Goal: Task Accomplishment & Management: Manage account settings

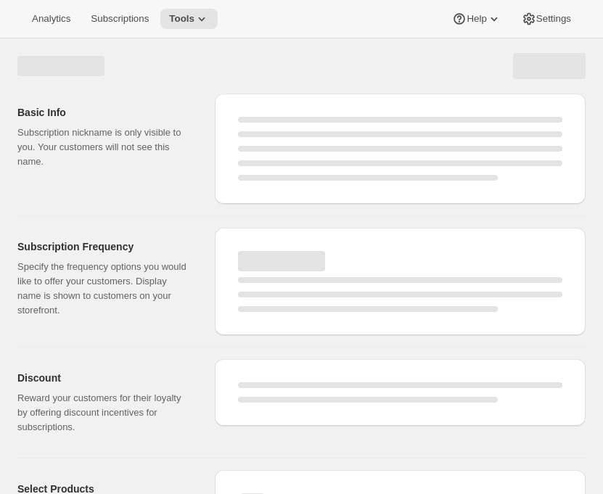
select select "WEEK"
select select "MONTH"
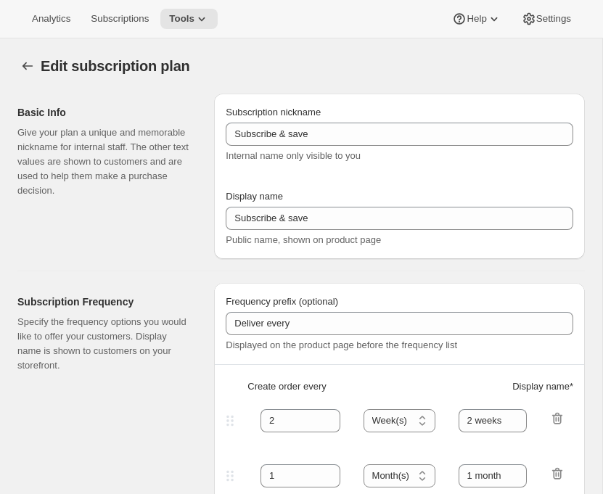
checkbox input "true"
type input "Subscribe & save 10%"
type input "30"
select select "DAY"
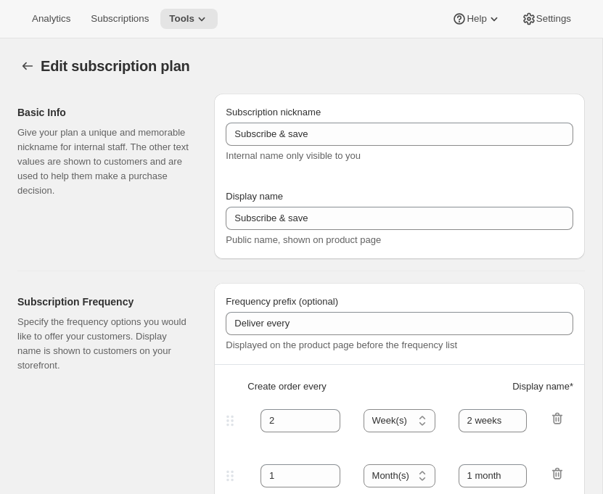
type input "Every 30 days"
type input "60"
select select "DAY"
type input "Every 60 days"
type input "10"
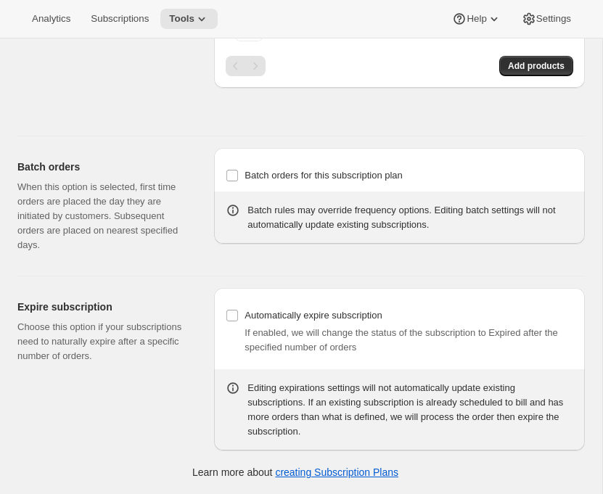
scroll to position [2361, 0]
click at [547, 20] on span "Settings" at bounding box center [553, 19] width 35 height 12
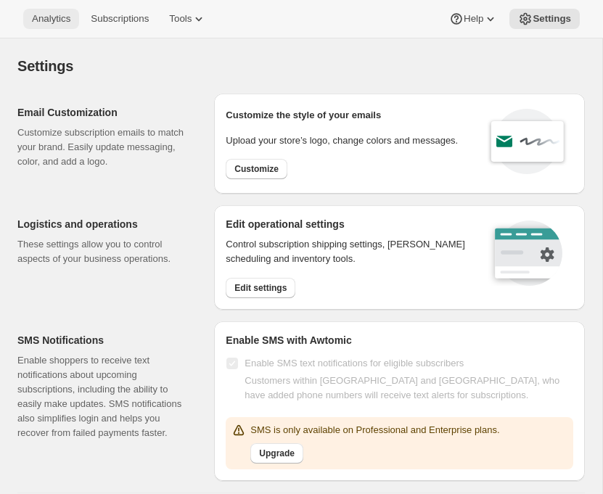
click at [62, 25] on span "Analytics" at bounding box center [51, 19] width 38 height 12
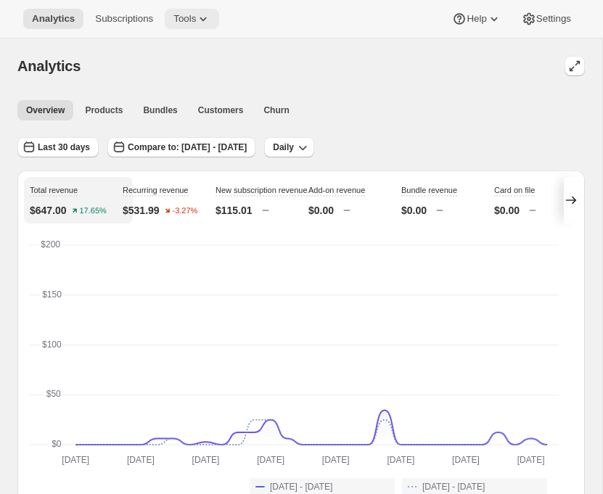
click at [219, 12] on button "Tools" at bounding box center [192, 19] width 54 height 20
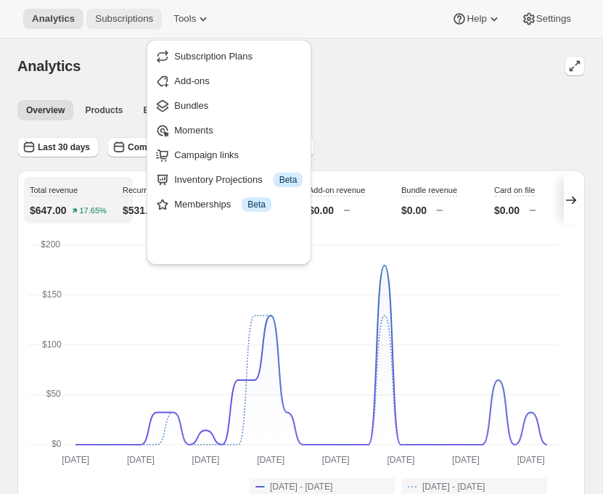
click at [142, 13] on button "Subscriptions" at bounding box center [123, 19] width 75 height 20
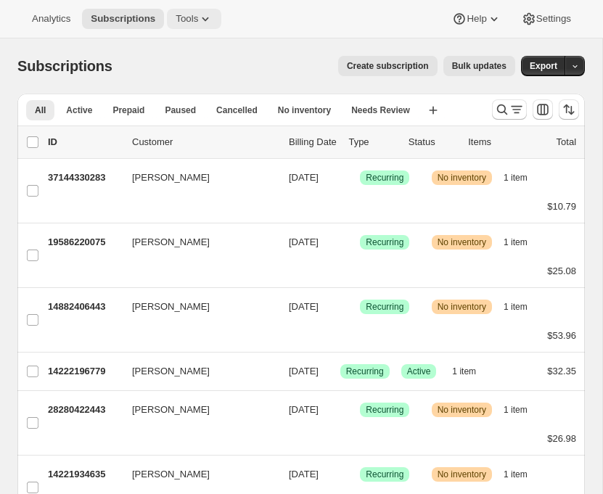
click at [198, 16] on span "Tools" at bounding box center [187, 19] width 23 height 12
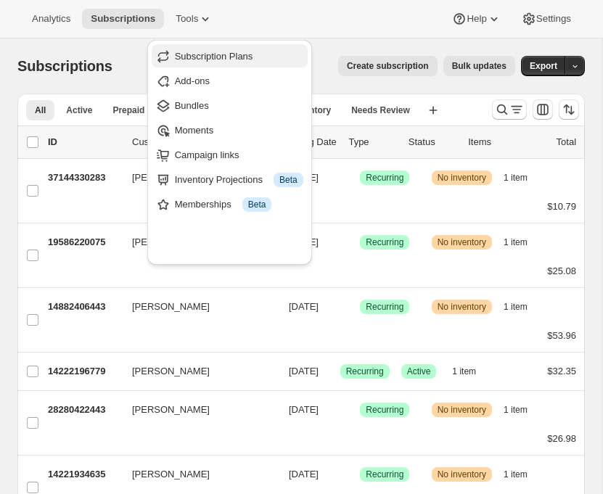
click at [220, 62] on span "Subscription Plans" at bounding box center [214, 56] width 78 height 11
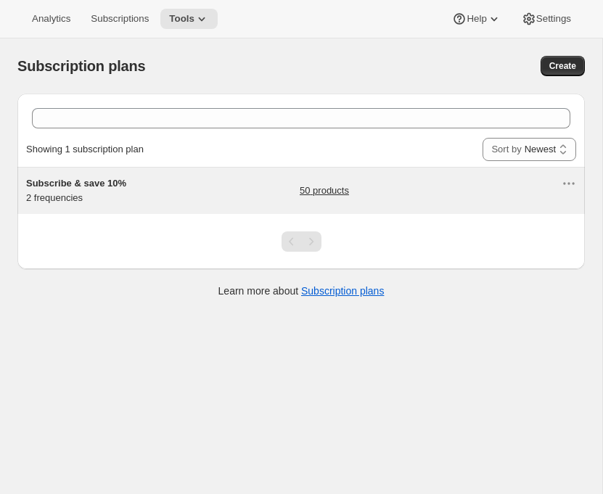
click at [330, 198] on link "50 products" at bounding box center [324, 191] width 49 height 15
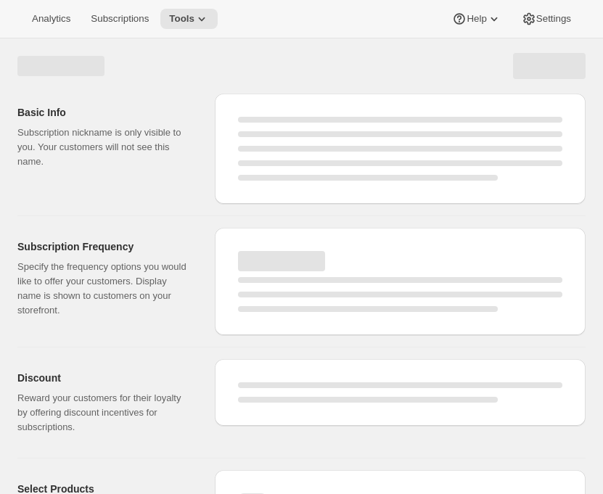
select select "WEEK"
select select "MONTH"
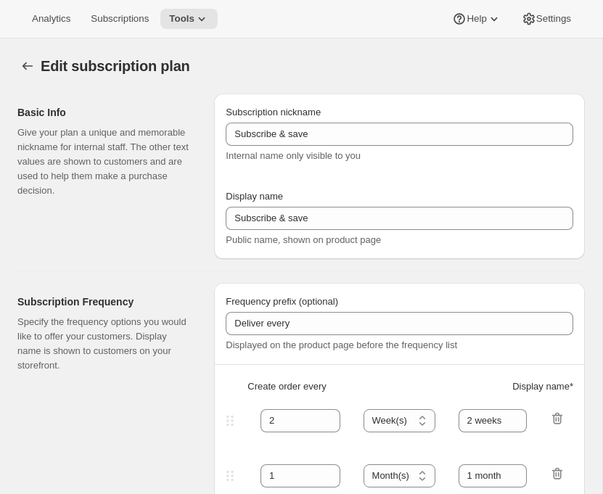
type input "Subscribe & save 10%"
type input "30"
select select "DAY"
type input "Every 30 days"
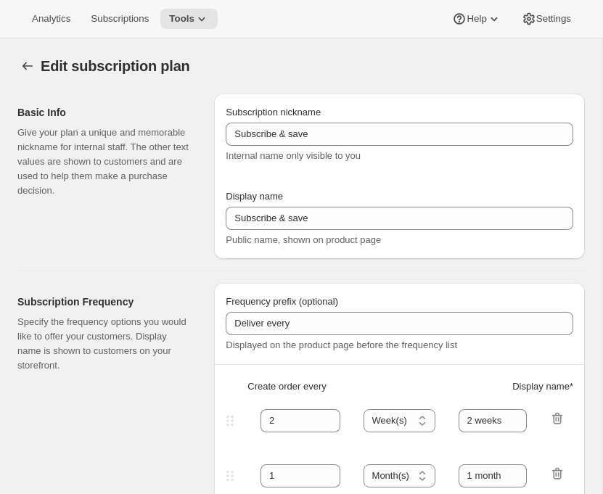
type input "60"
select select "DAY"
type input "Every 60 days"
type input "10"
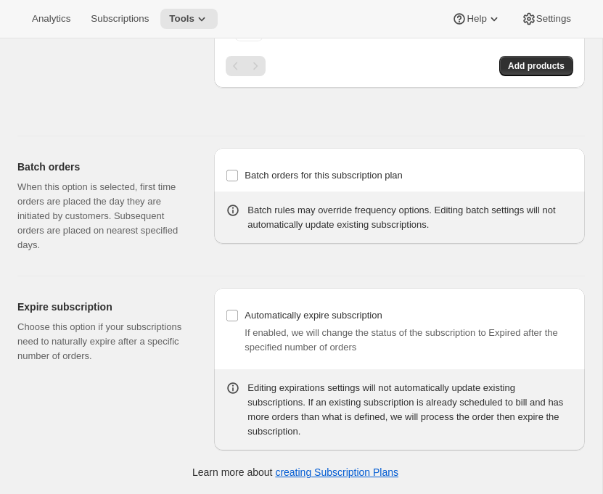
scroll to position [2388, 0]
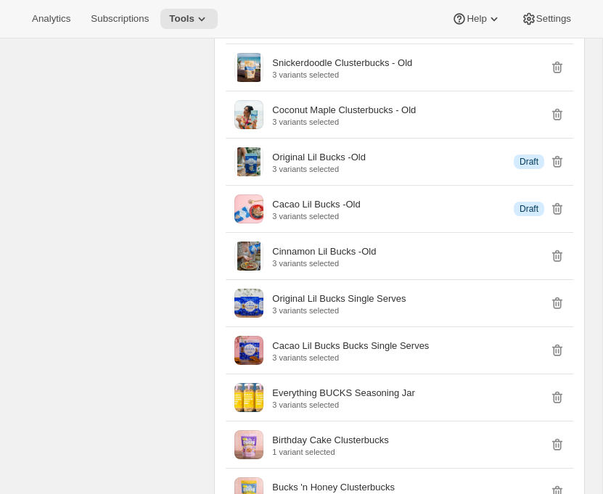
scroll to position [1247, 0]
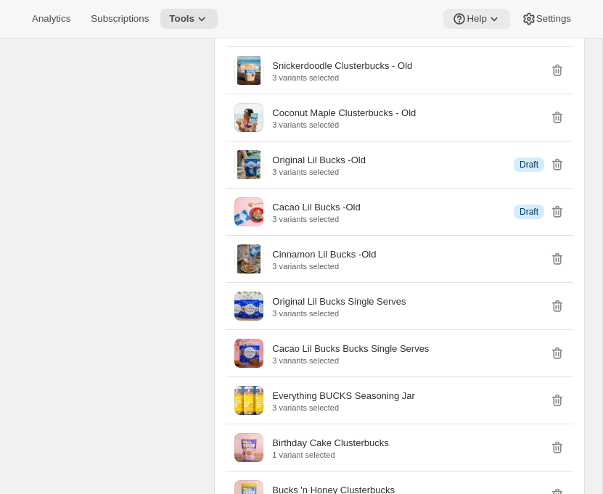
click at [467, 25] on span "Help" at bounding box center [477, 19] width 20 height 12
click at [536, 25] on span "Settings" at bounding box center [553, 19] width 35 height 12
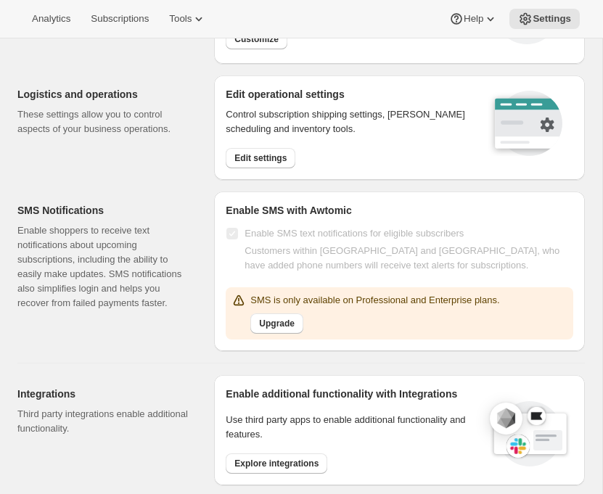
scroll to position [919, 0]
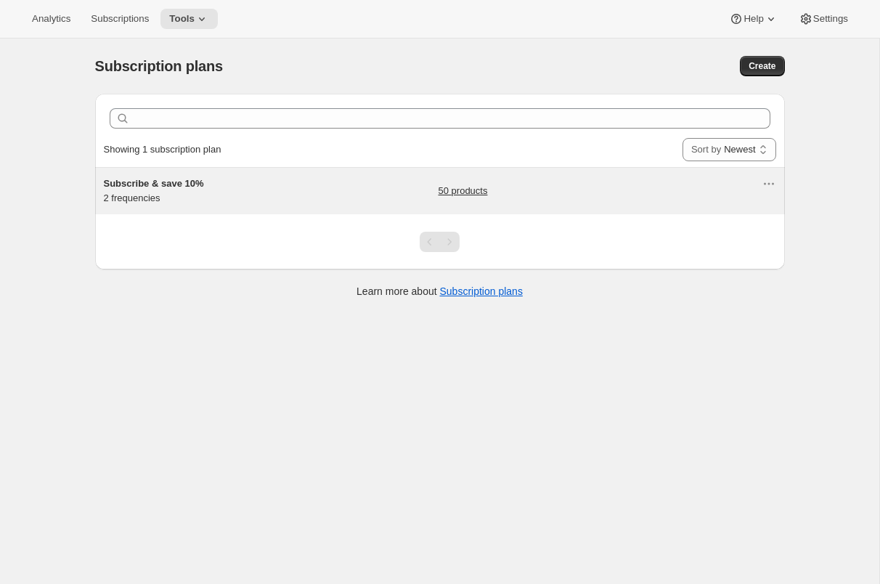
click at [481, 198] on link "50 products" at bounding box center [462, 191] width 49 height 15
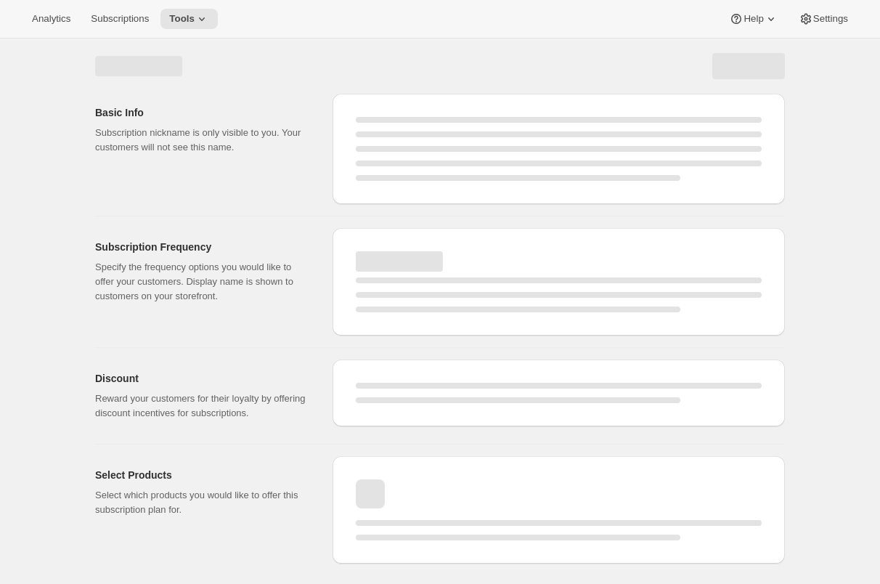
select select "WEEK"
select select "MONTH"
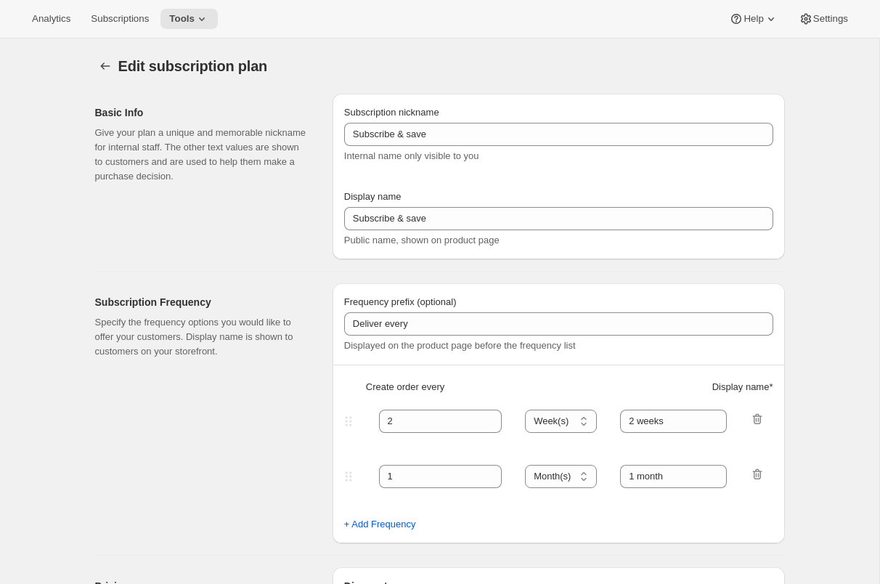
type input "Subscribe & save 10%"
type input "30"
select select "DAY"
type input "Every 30 days"
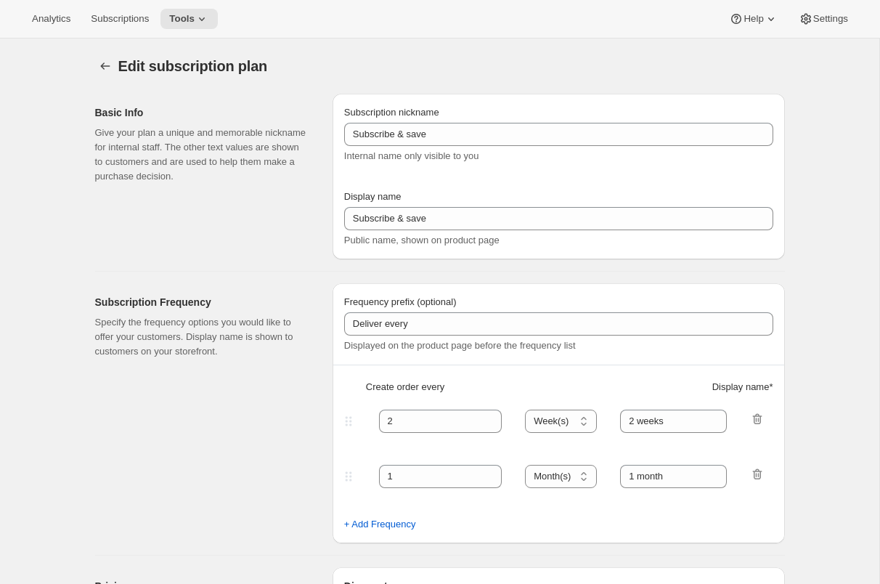
type input "60"
select select "DAY"
type input "Every 60 days"
type input "10"
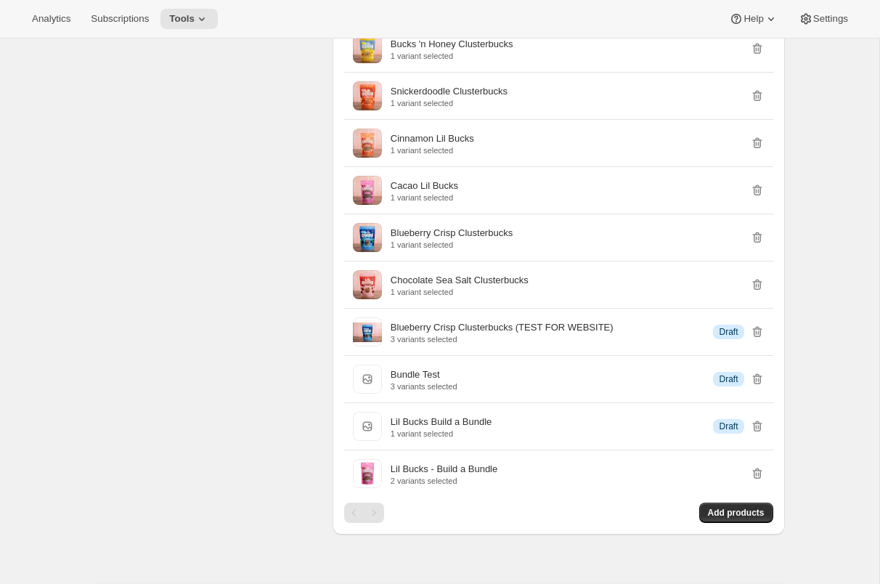
scroll to position [1871, 0]
